Goal: Find specific page/section: Find specific page/section

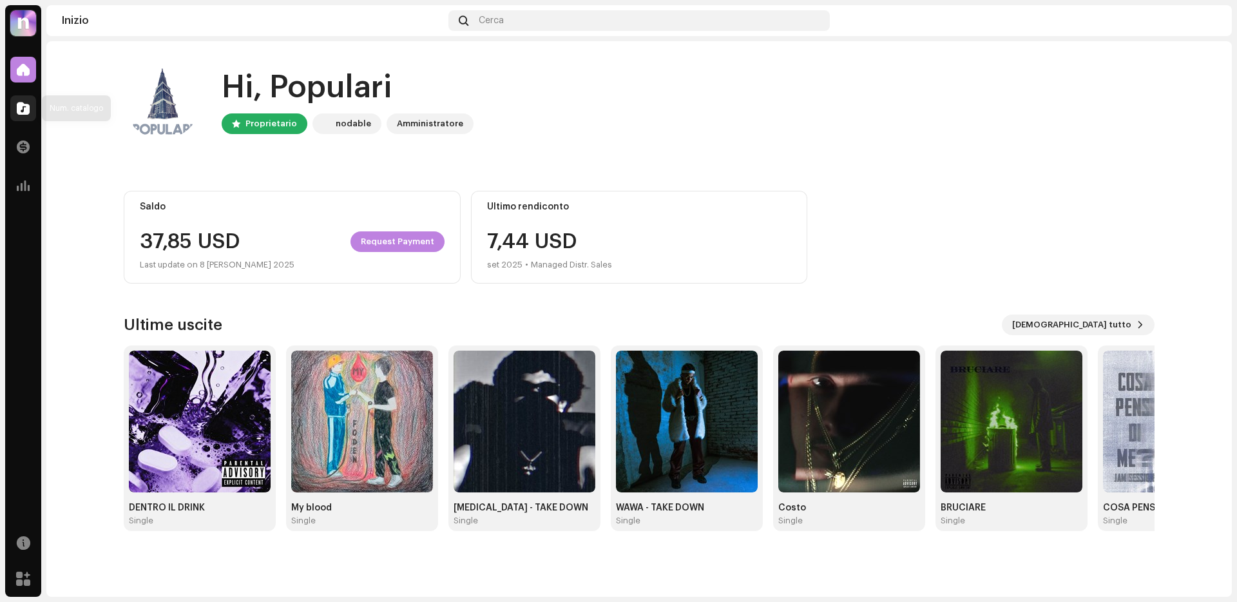
click at [26, 112] on span at bounding box center [23, 108] width 13 height 10
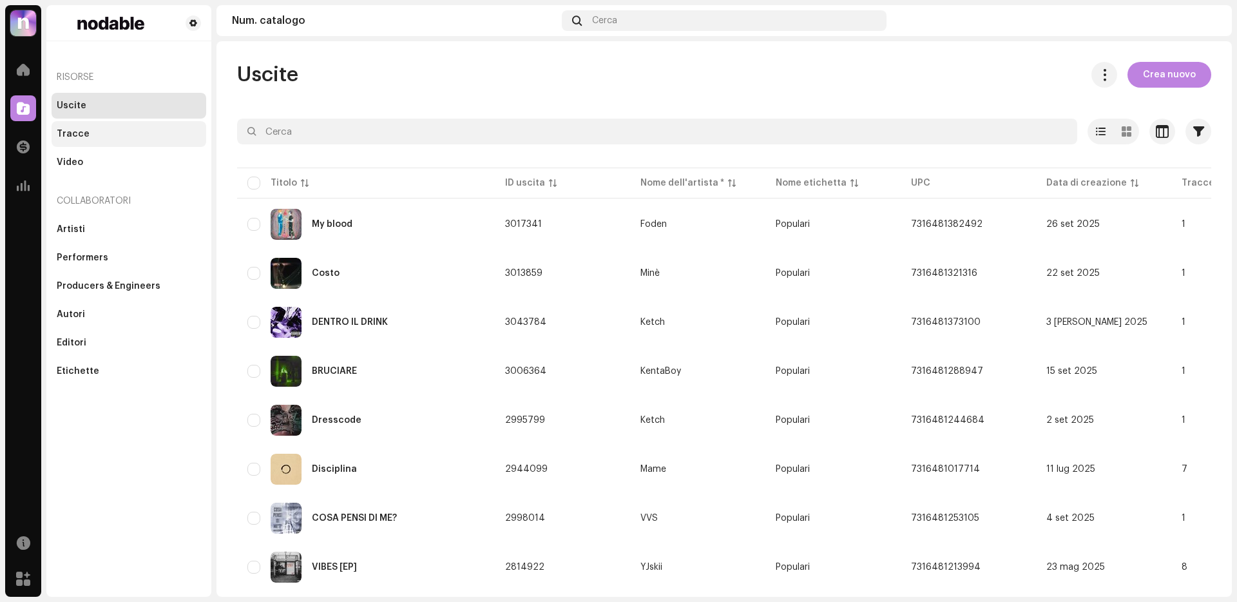
click at [179, 131] on div "Tracce" at bounding box center [129, 134] width 144 height 10
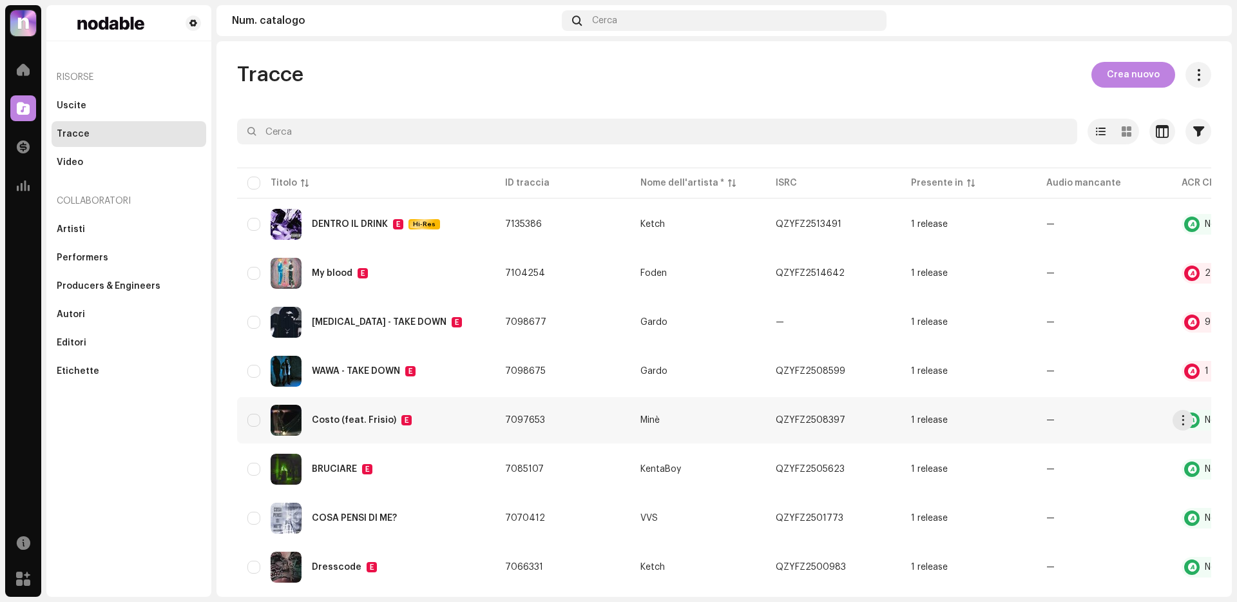
click at [703, 423] on re-a-table-link "Minè" at bounding box center [697, 419] width 115 height 9
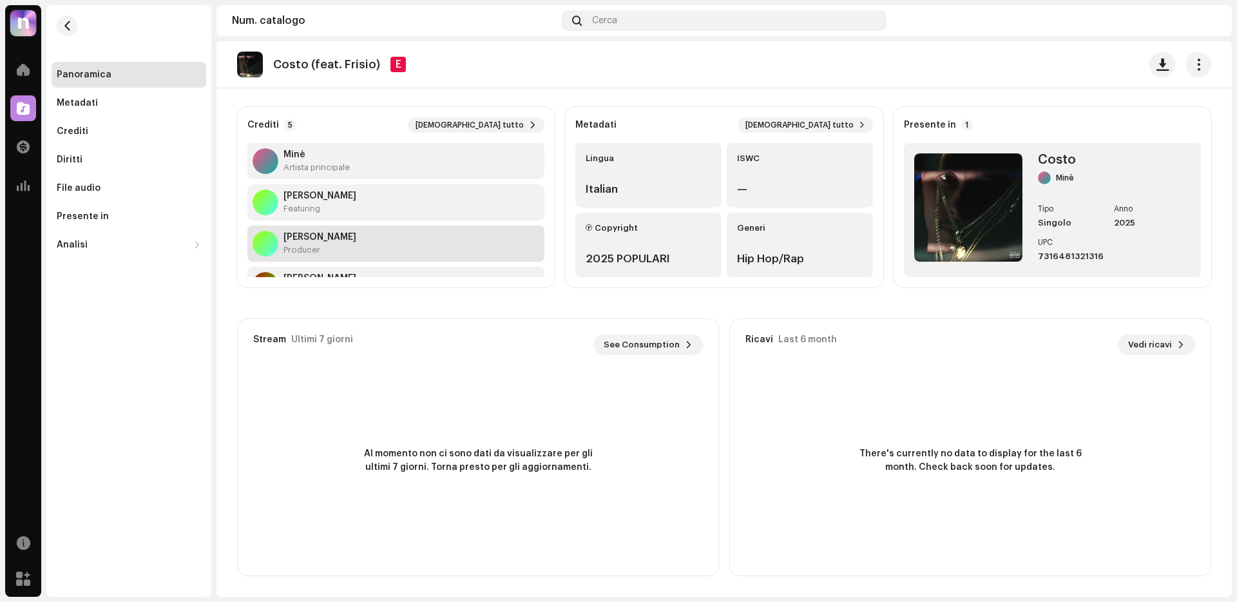
scroll to position [82, 0]
